Goal: Transaction & Acquisition: Purchase product/service

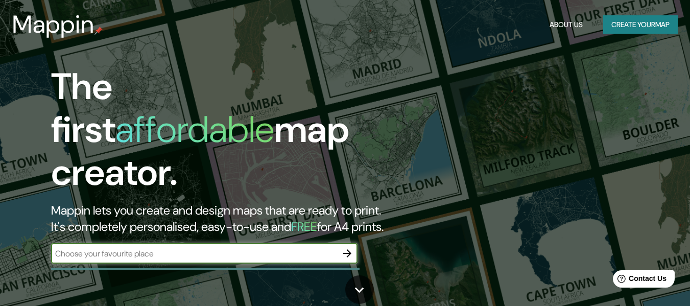
click at [151, 248] on input "text" at bounding box center [194, 254] width 286 height 12
type input "[GEOGRAPHIC_DATA]"
click at [348, 249] on icon "button" at bounding box center [347, 253] width 8 height 8
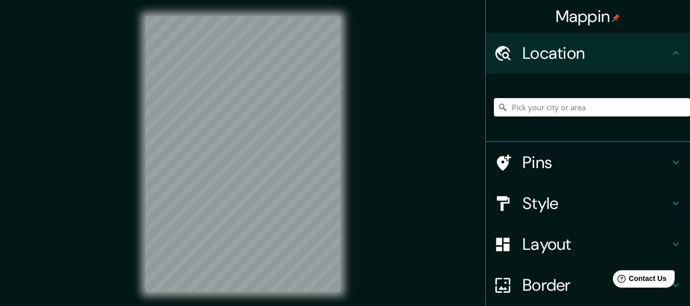
click at [547, 104] on input "Pick your city or area" at bounding box center [592, 107] width 196 height 18
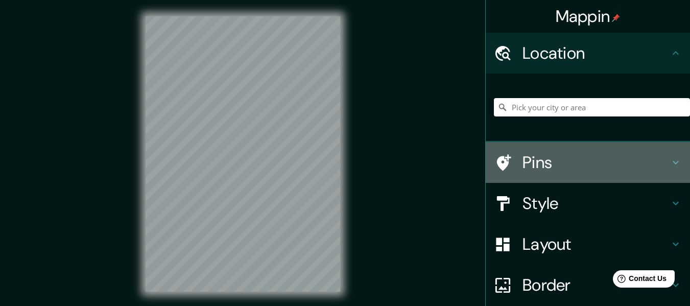
click at [547, 158] on h4 "Pins" at bounding box center [595, 162] width 147 height 20
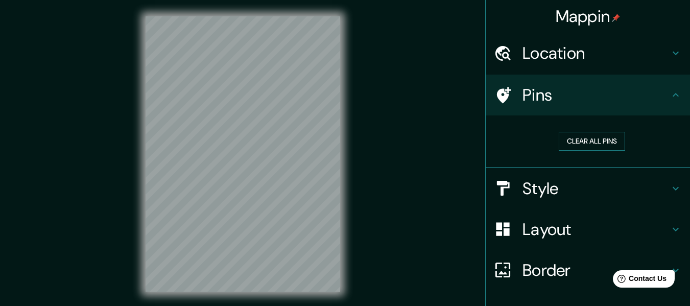
click at [586, 148] on button "Clear all pins" at bounding box center [592, 141] width 66 height 19
click at [579, 56] on h4 "Location" at bounding box center [595, 53] width 147 height 20
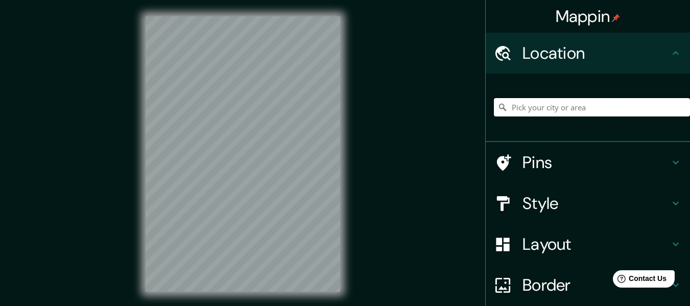
click at [561, 111] on input "Pick your city or area" at bounding box center [592, 107] width 196 height 18
click at [553, 55] on h4 "Location" at bounding box center [595, 53] width 147 height 20
drag, startPoint x: 553, startPoint y: 55, endPoint x: 559, endPoint y: 54, distance: 6.1
click at [553, 54] on h4 "Location" at bounding box center [595, 53] width 147 height 20
